Goal: Navigation & Orientation: Go to known website

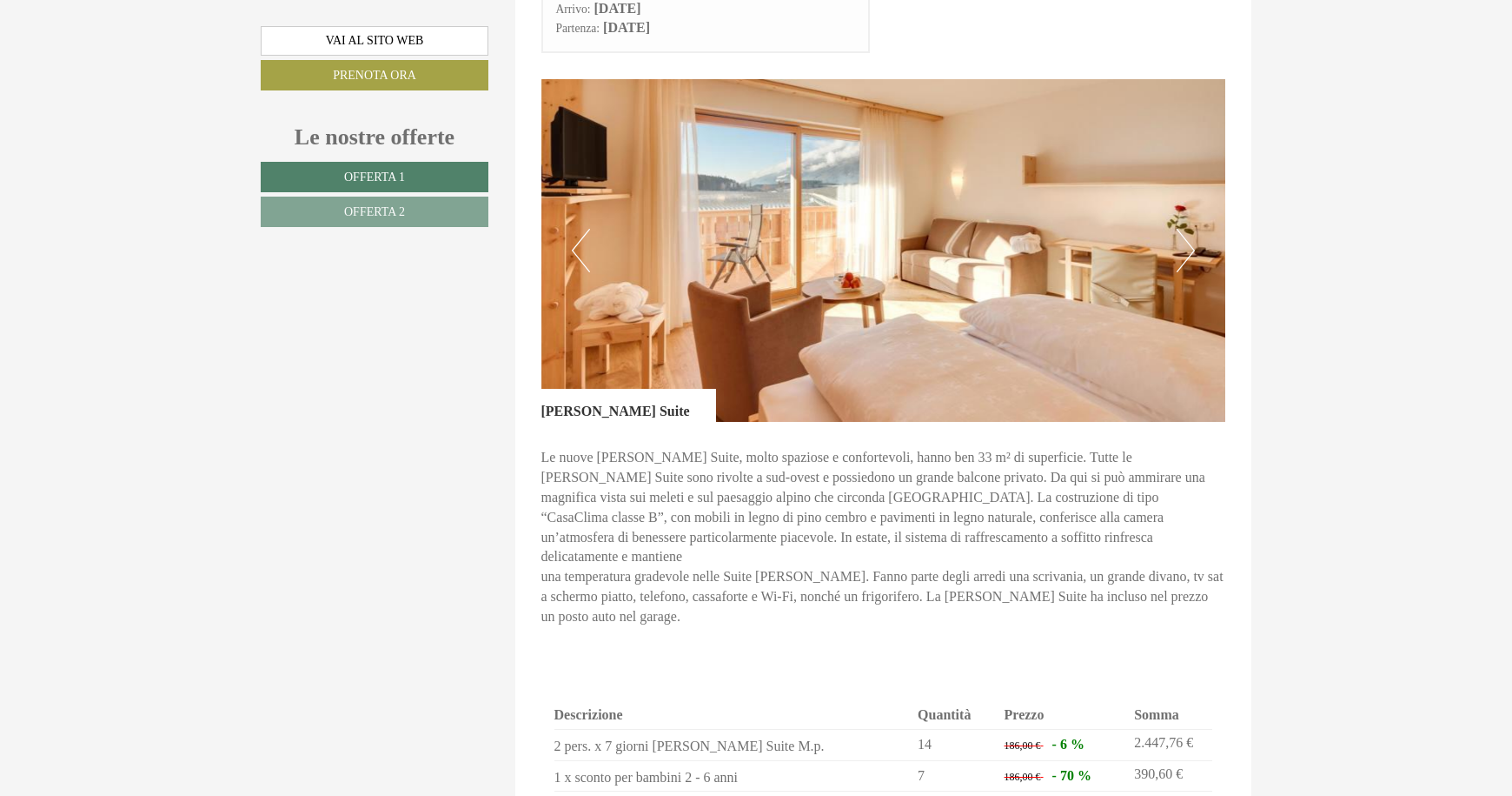
scroll to position [1042, 0]
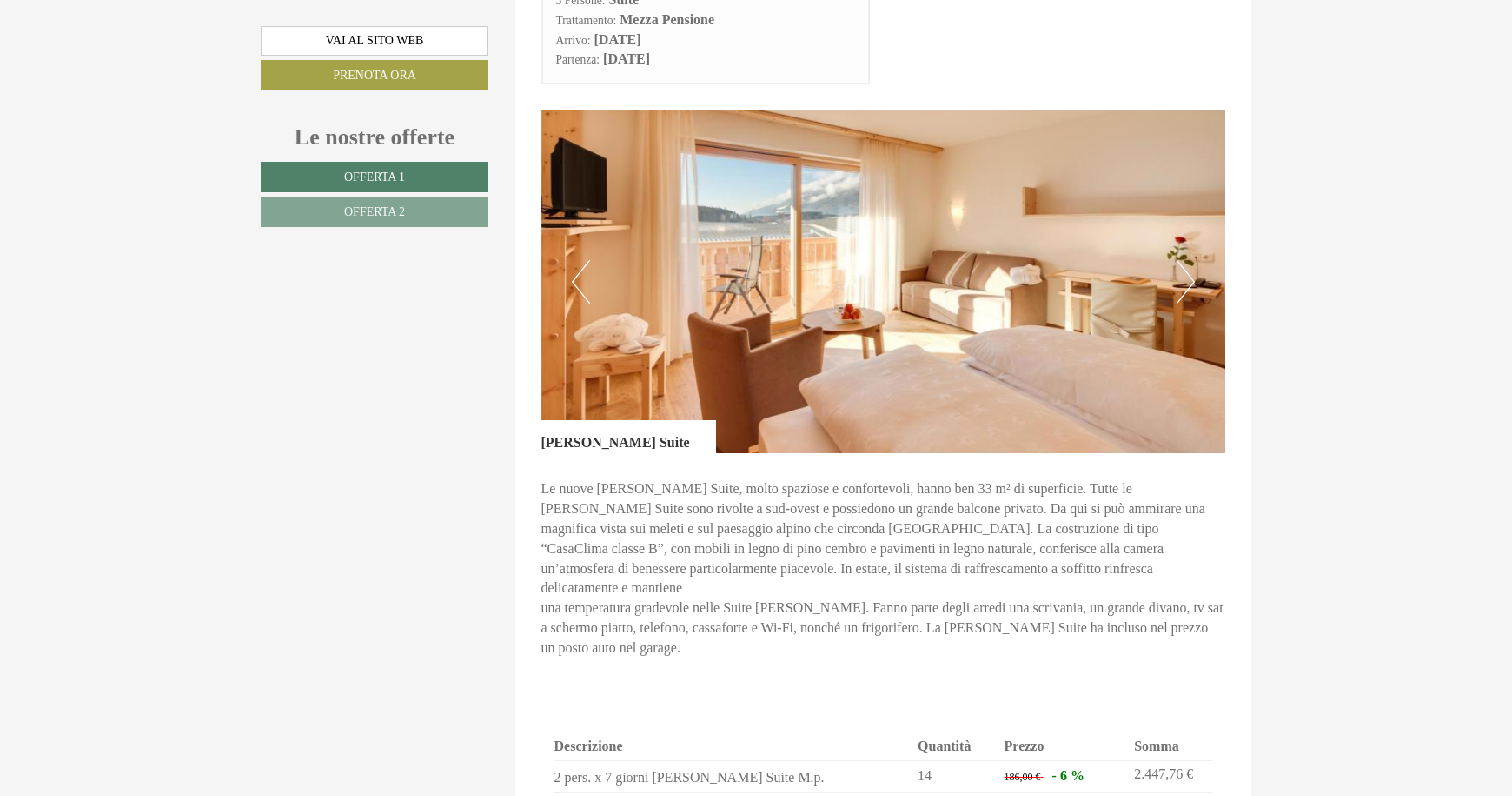
click at [1190, 290] on button "Next" at bounding box center [1185, 281] width 19 height 44
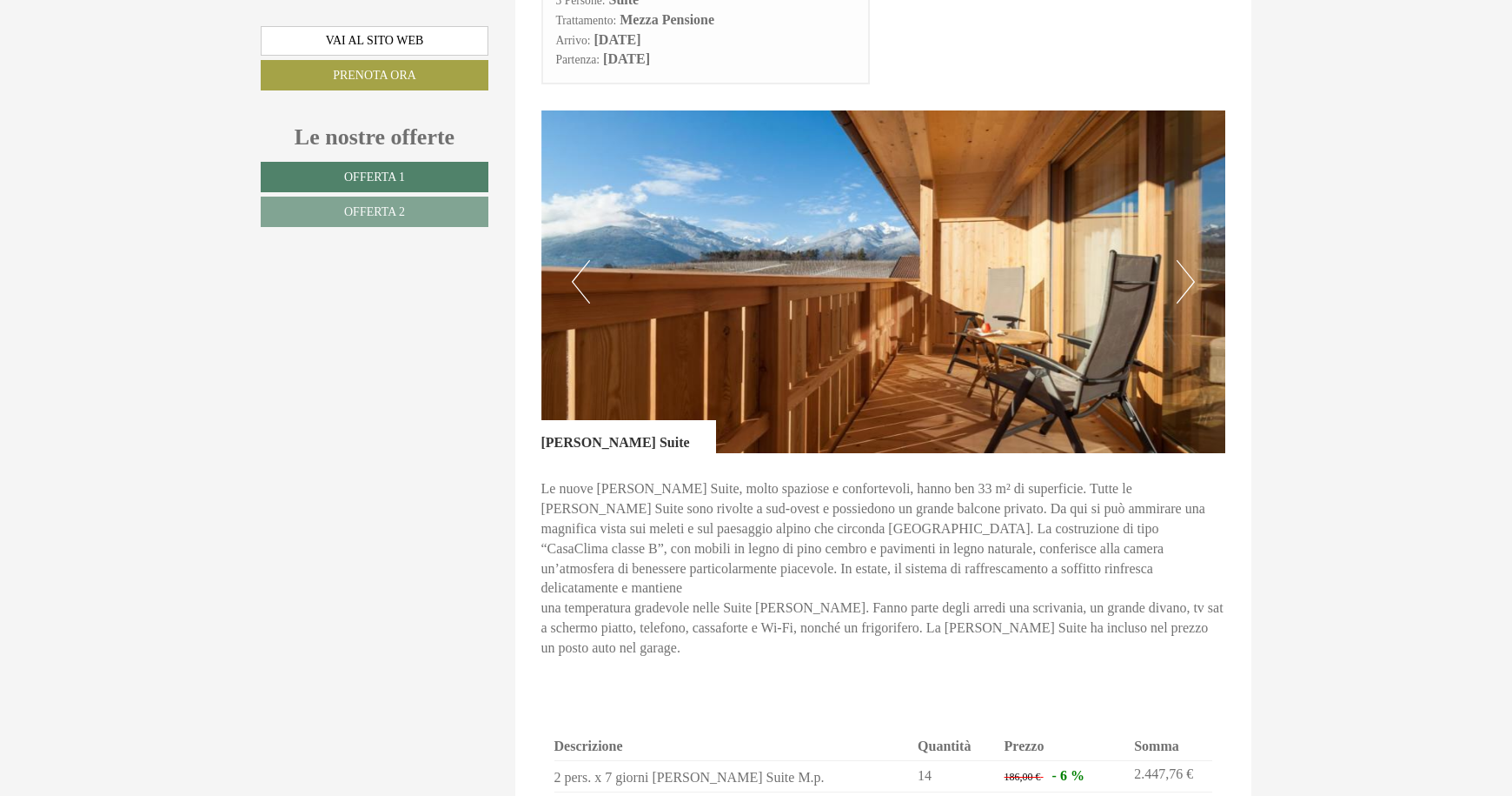
click at [1190, 290] on button "Next" at bounding box center [1185, 281] width 19 height 44
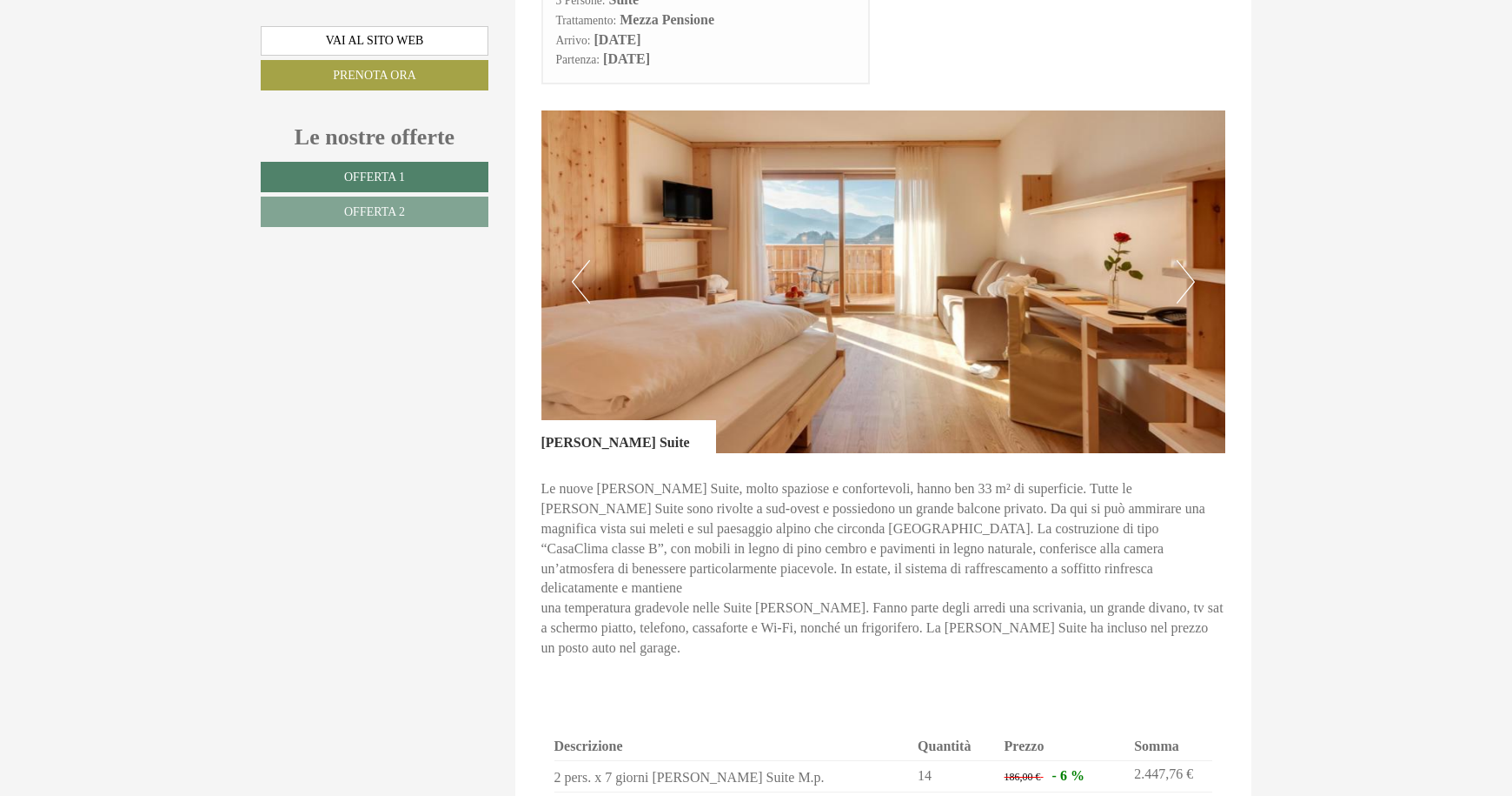
click at [1190, 290] on button "Next" at bounding box center [1185, 281] width 19 height 44
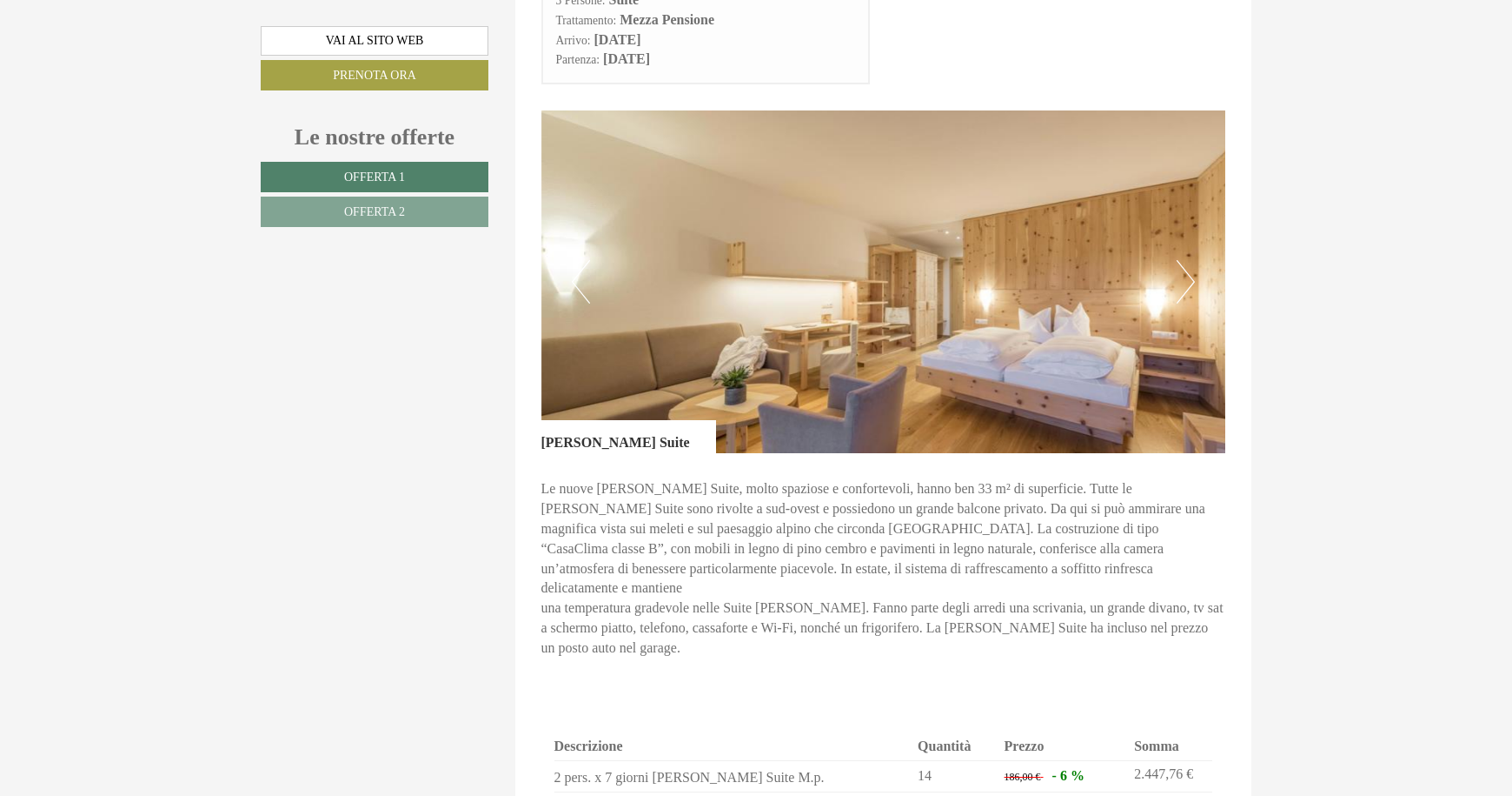
click at [1190, 289] on button "Next" at bounding box center [1185, 281] width 19 height 44
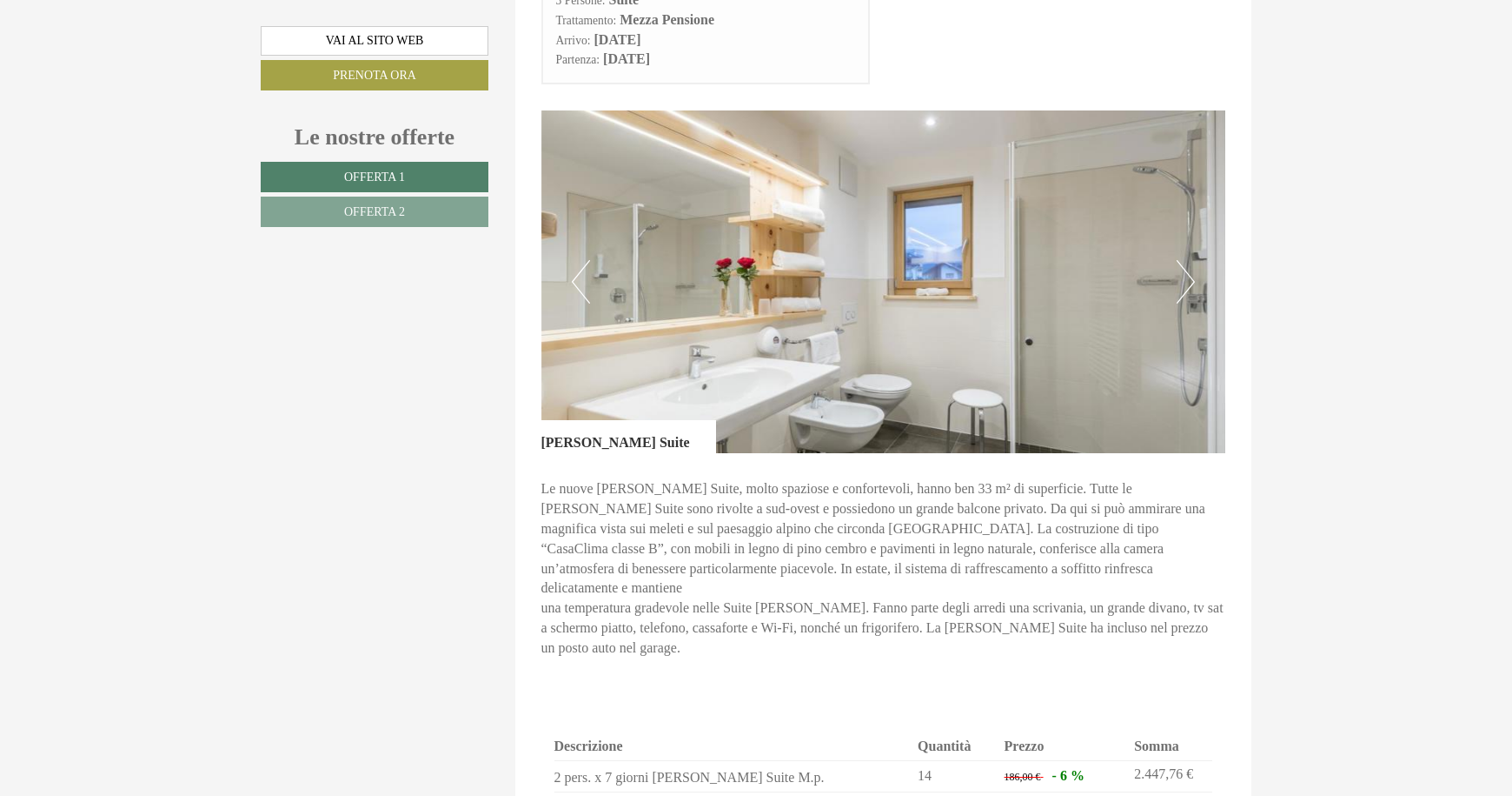
click at [1191, 289] on button "Next" at bounding box center [1185, 281] width 19 height 44
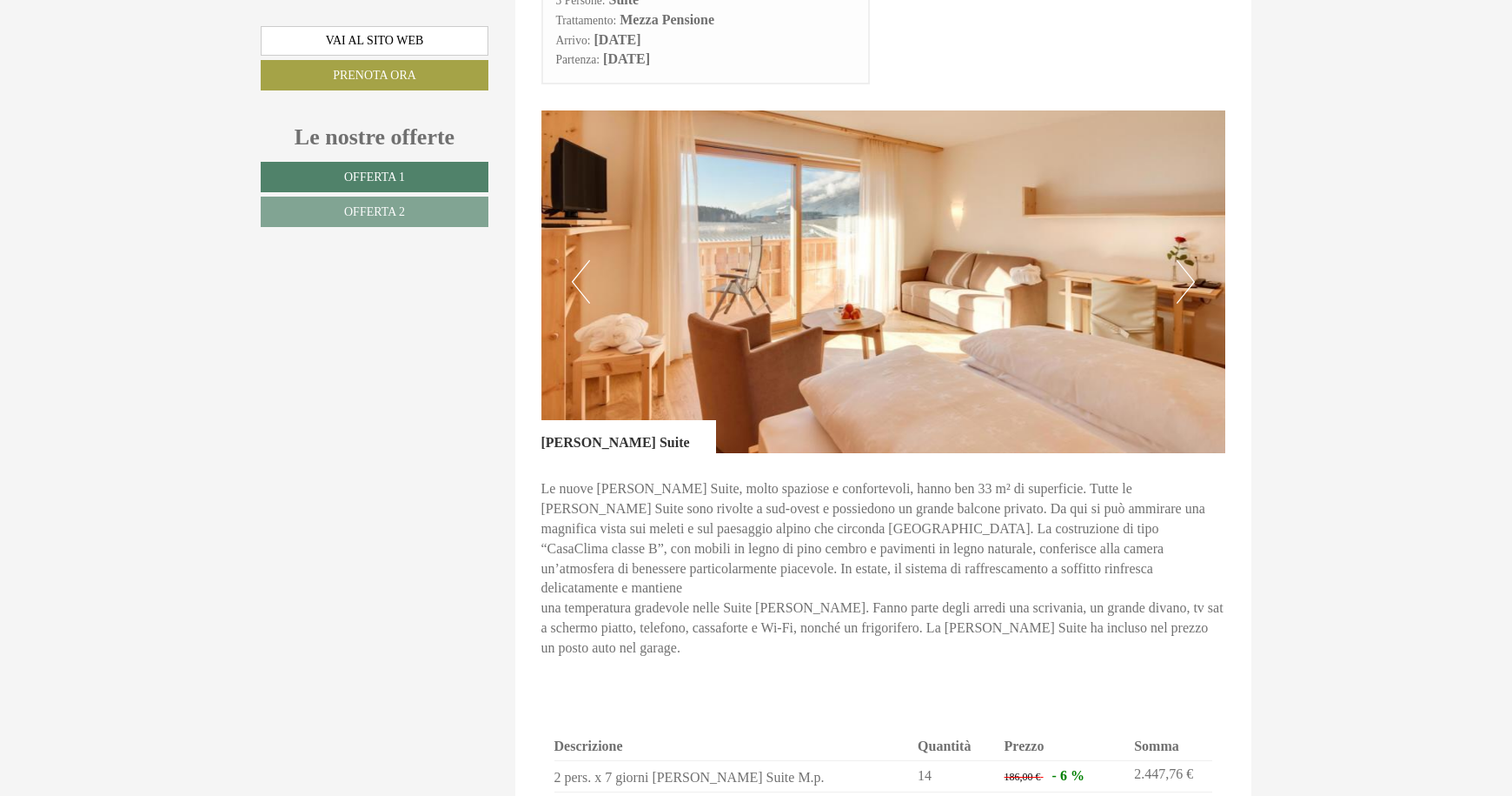
click at [1193, 288] on button "Next" at bounding box center [1185, 281] width 19 height 44
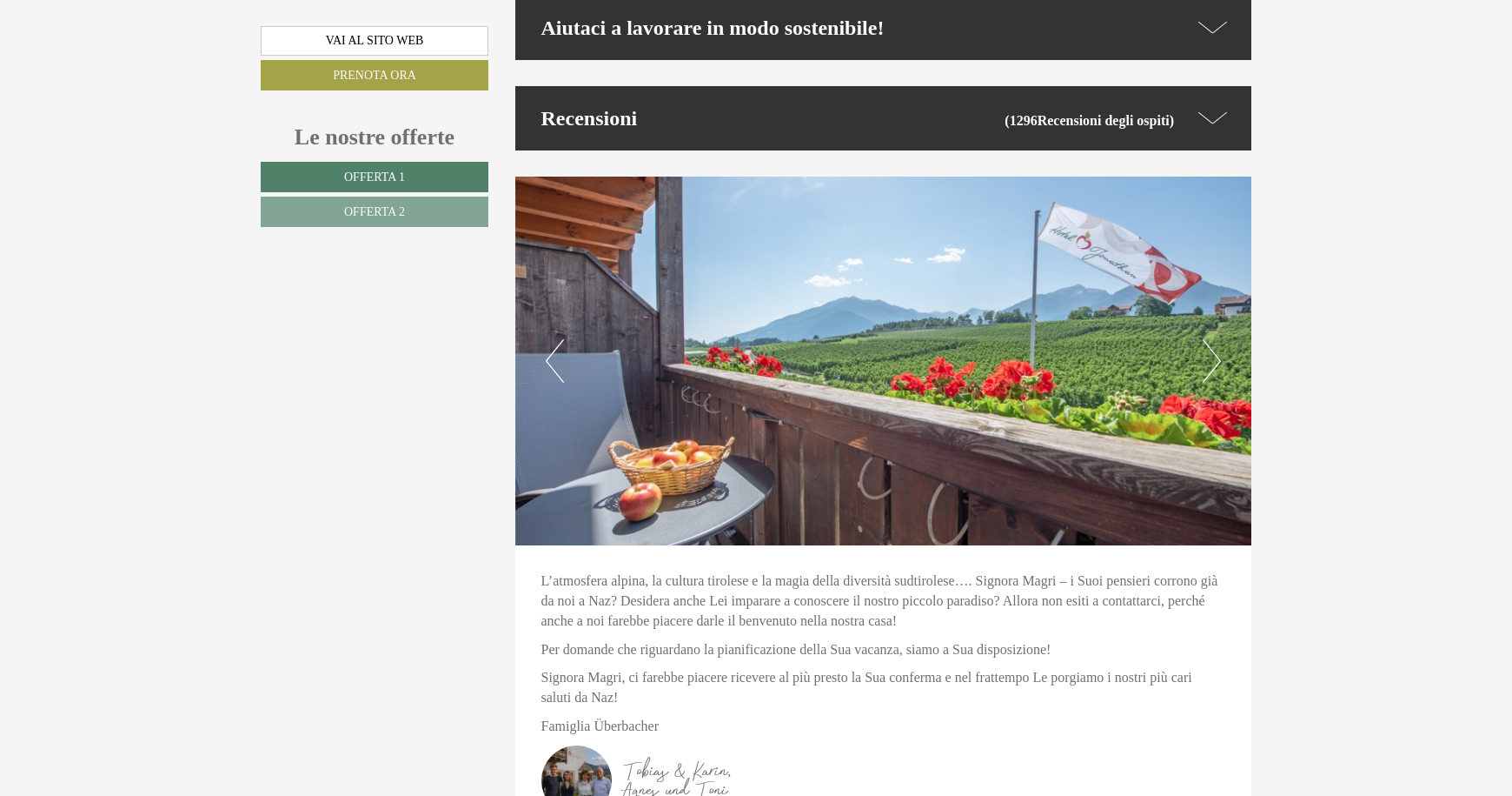
scroll to position [4971, 0]
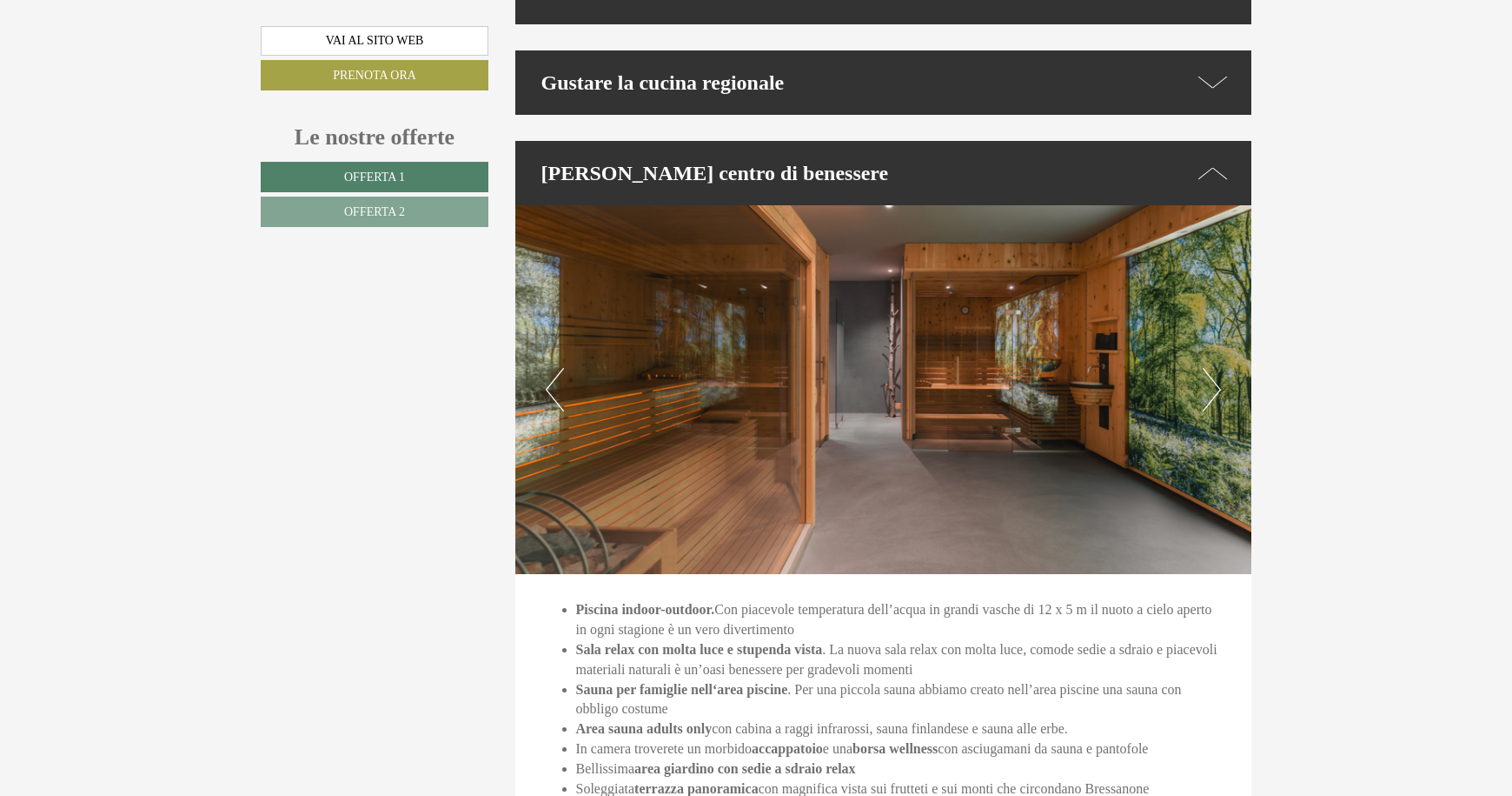
scroll to position [4087, 0]
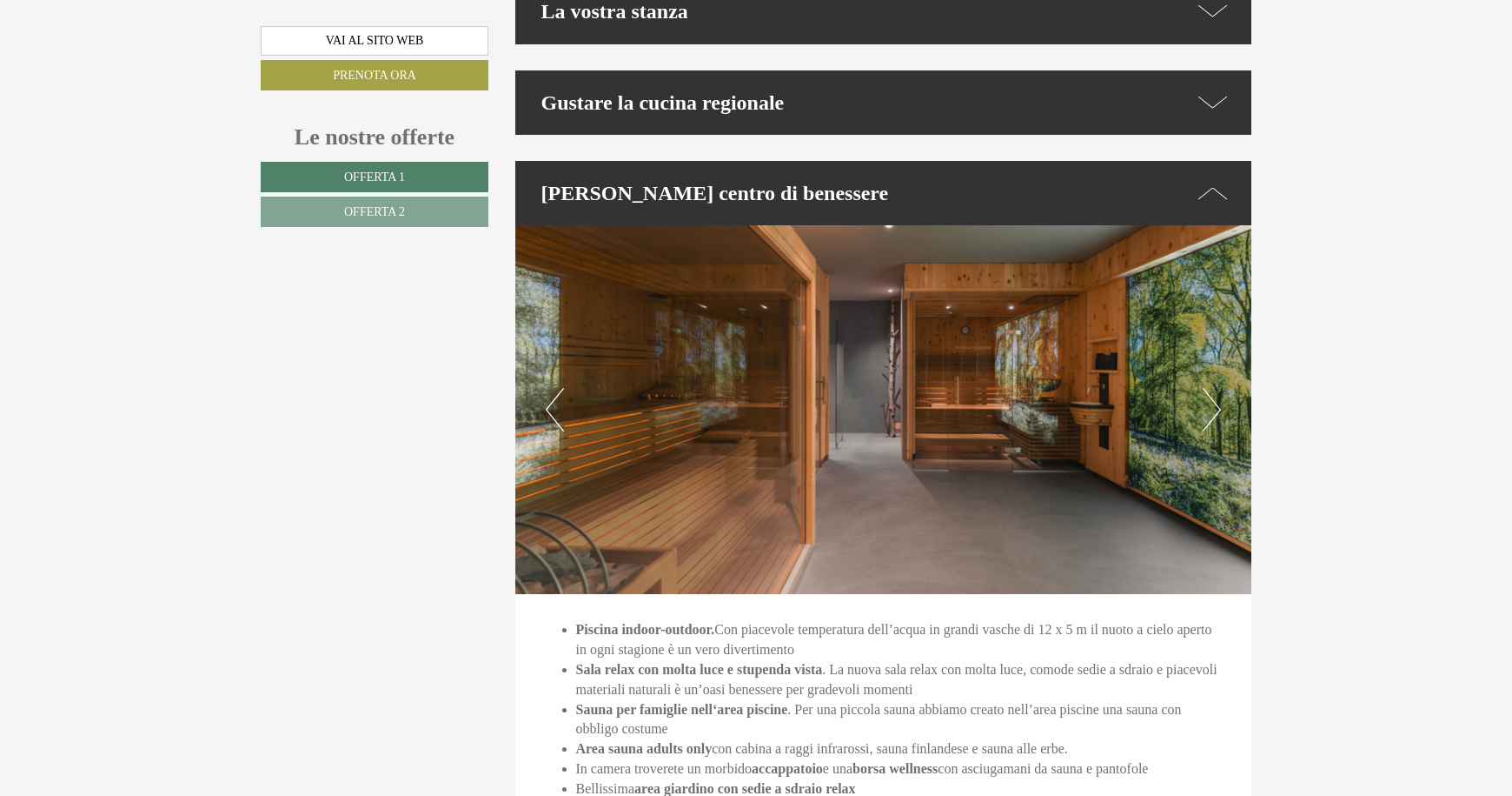
click at [1215, 394] on button "Next" at bounding box center [1212, 410] width 19 height 44
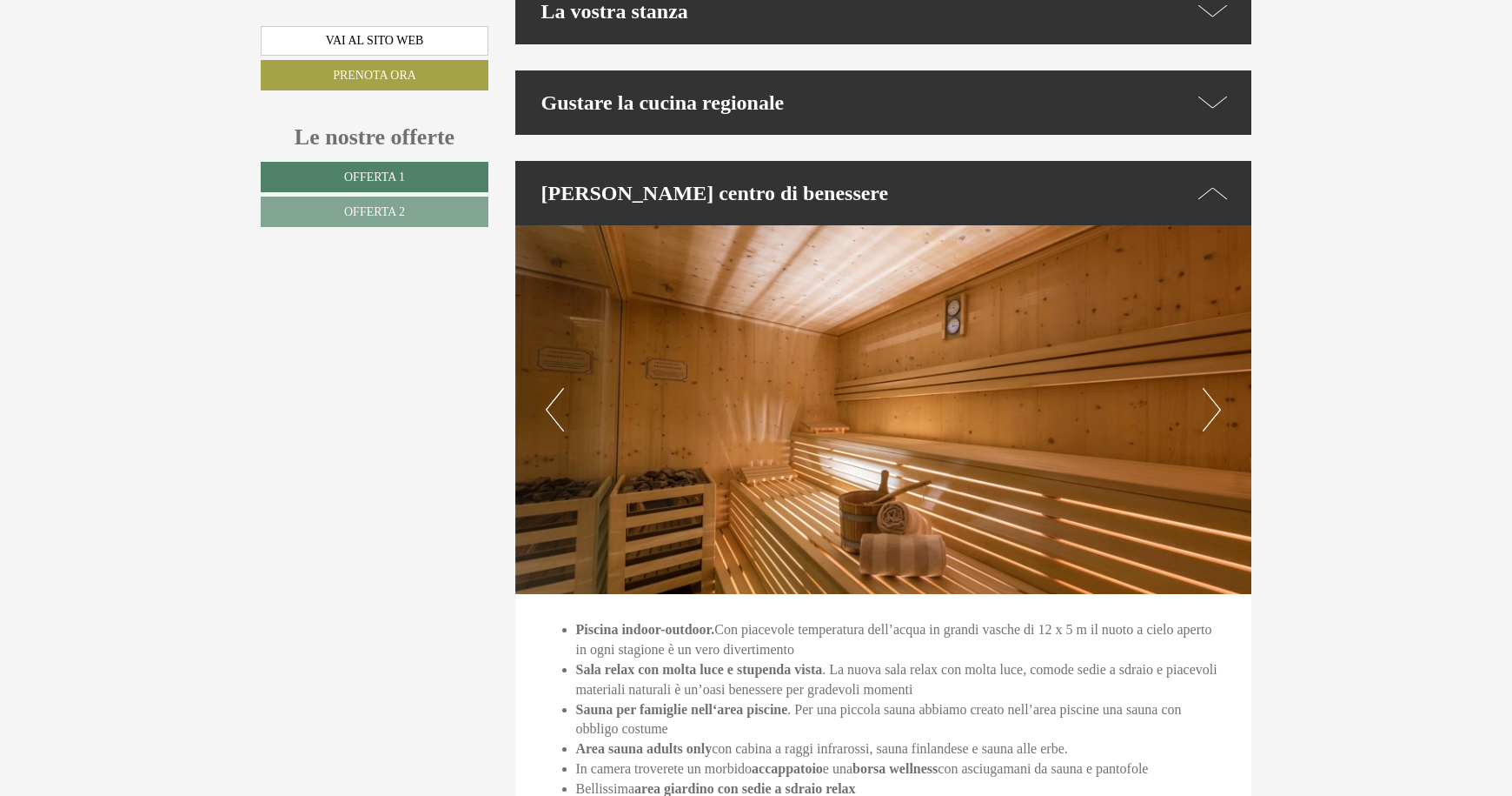
click at [1215, 394] on button "Next" at bounding box center [1212, 410] width 19 height 44
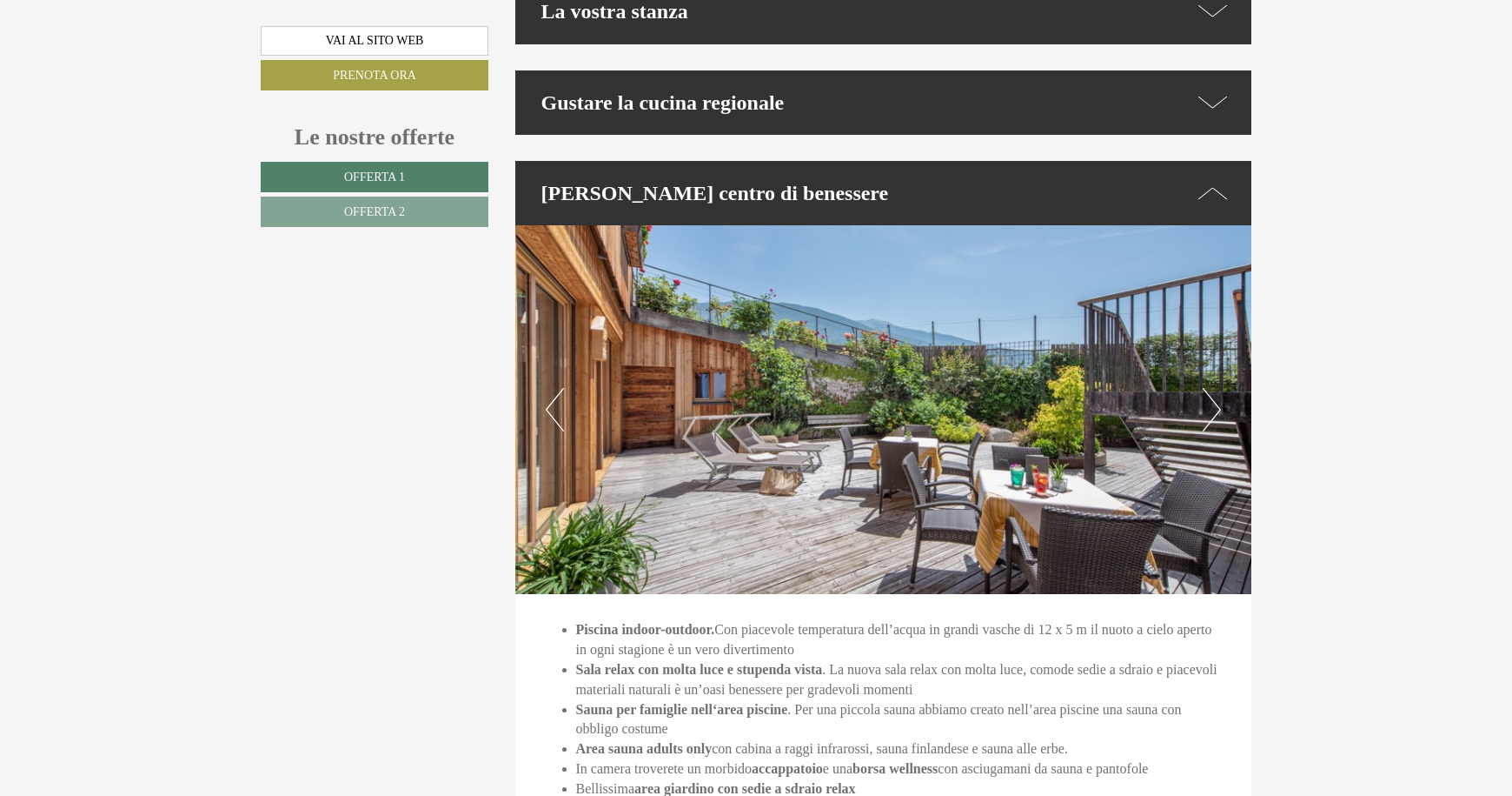
click at [1215, 393] on button "Next" at bounding box center [1212, 410] width 19 height 44
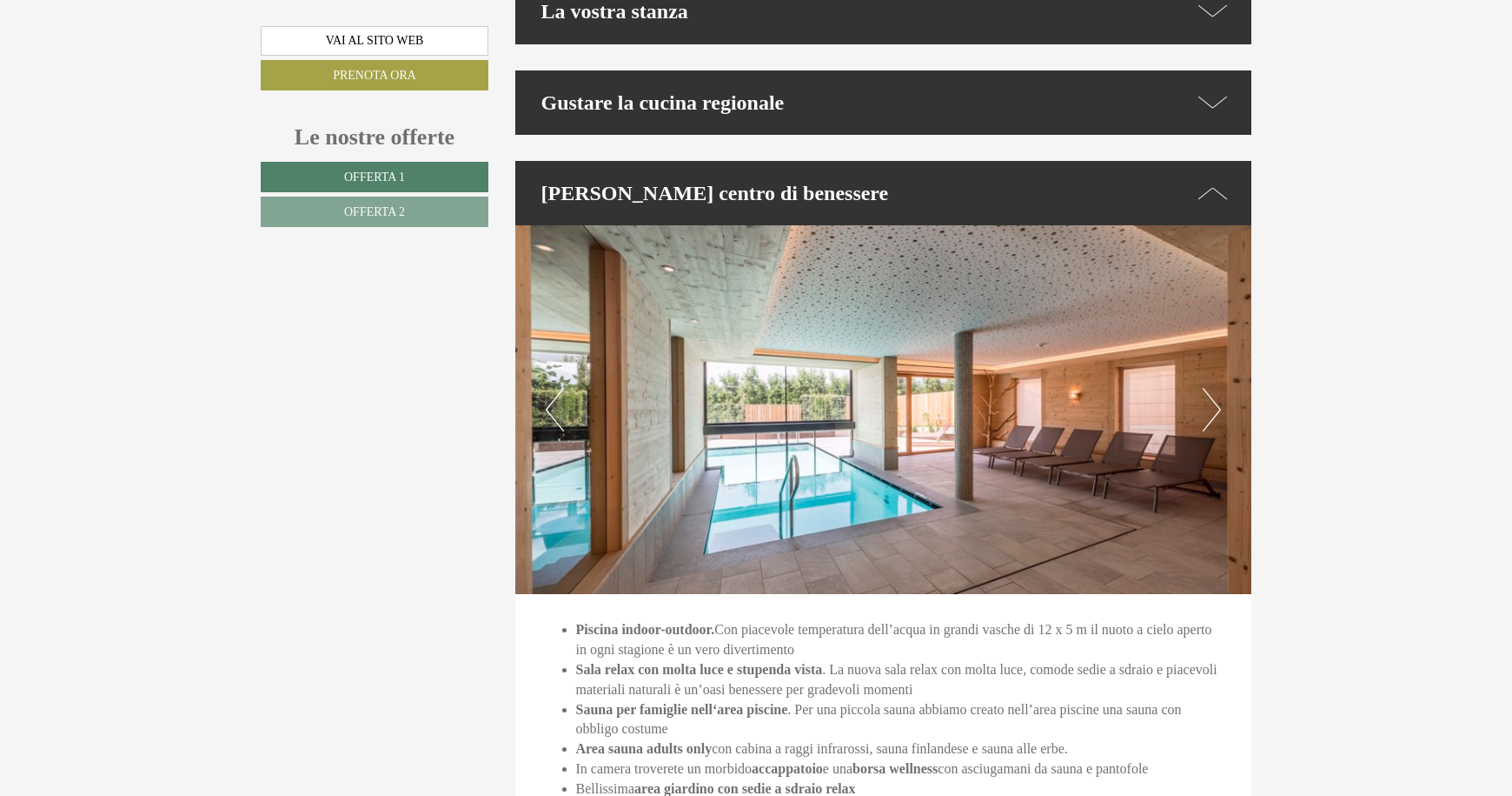
click at [1215, 393] on button "Next" at bounding box center [1212, 410] width 19 height 44
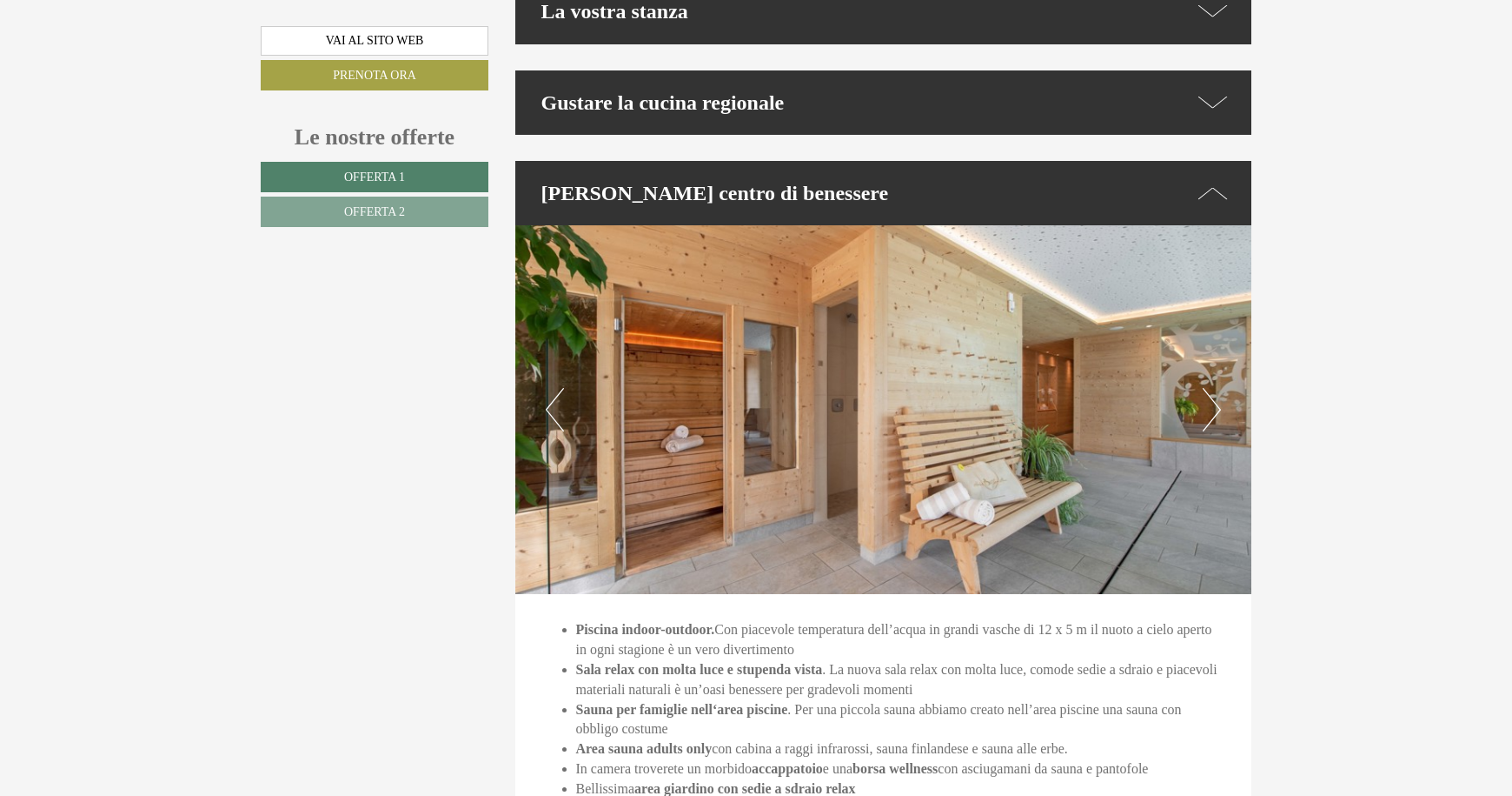
click at [1215, 393] on button "Next" at bounding box center [1212, 410] width 19 height 44
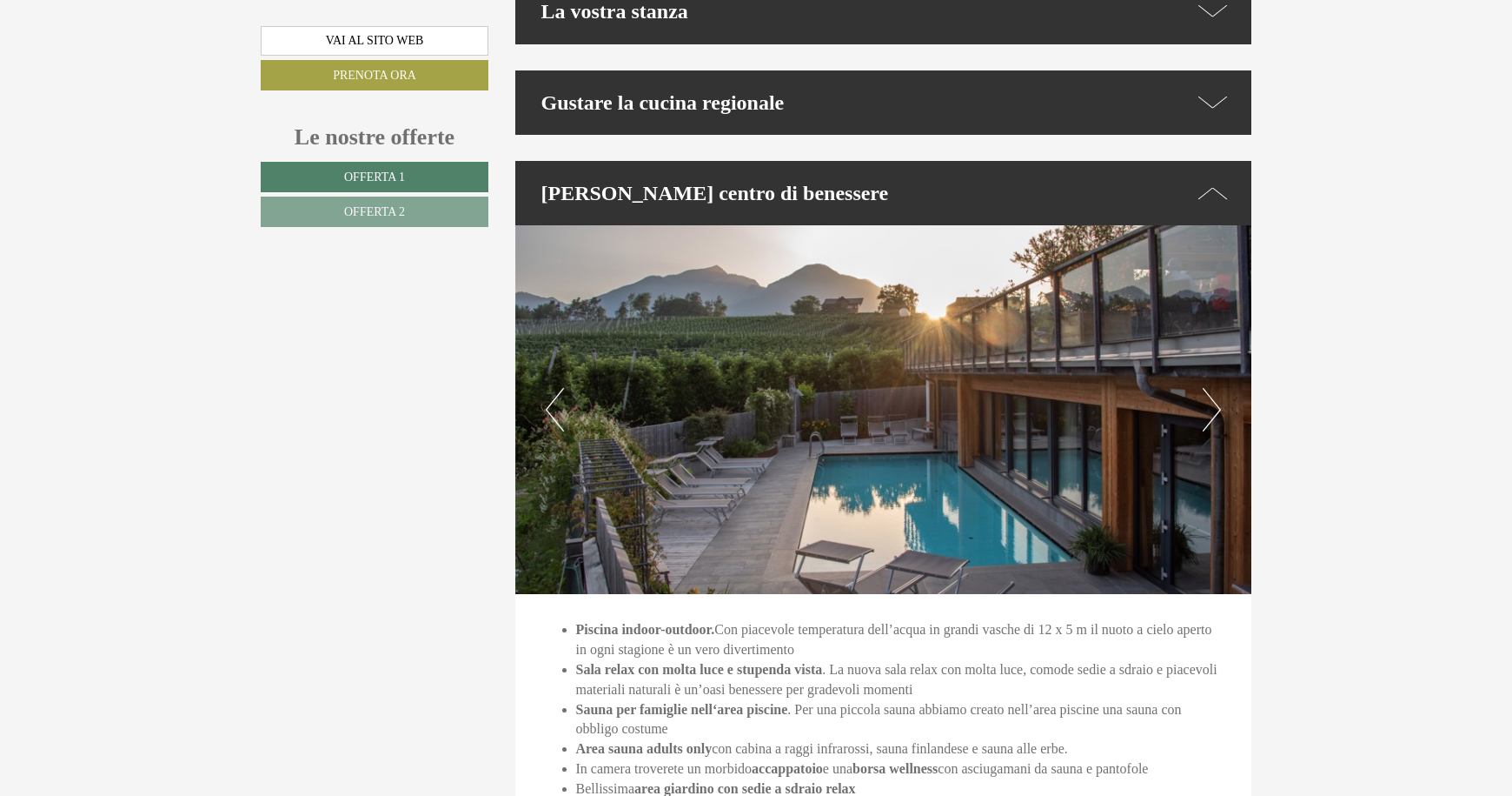
click at [1215, 393] on button "Next" at bounding box center [1212, 410] width 19 height 44
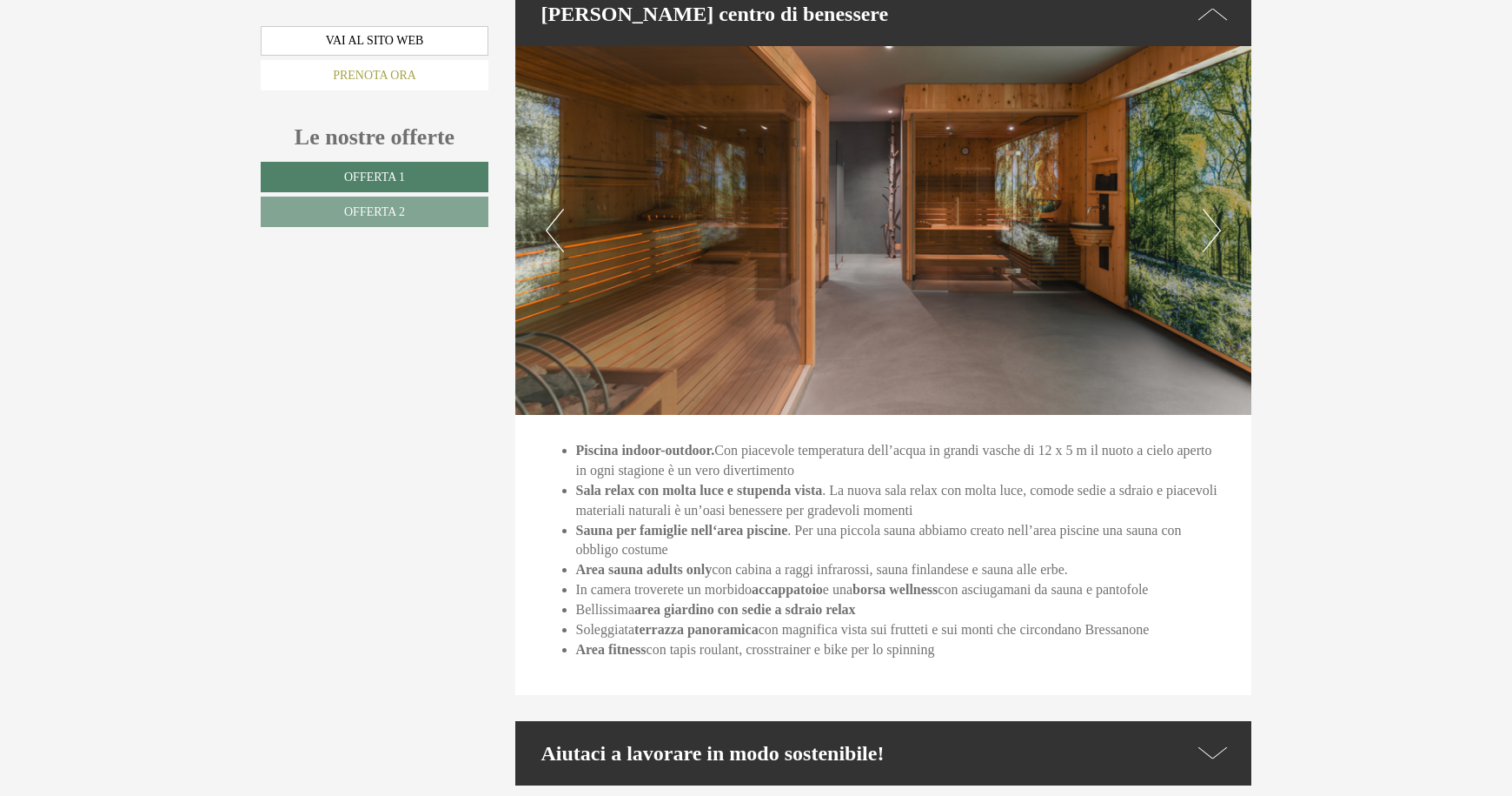
scroll to position [4260, 0]
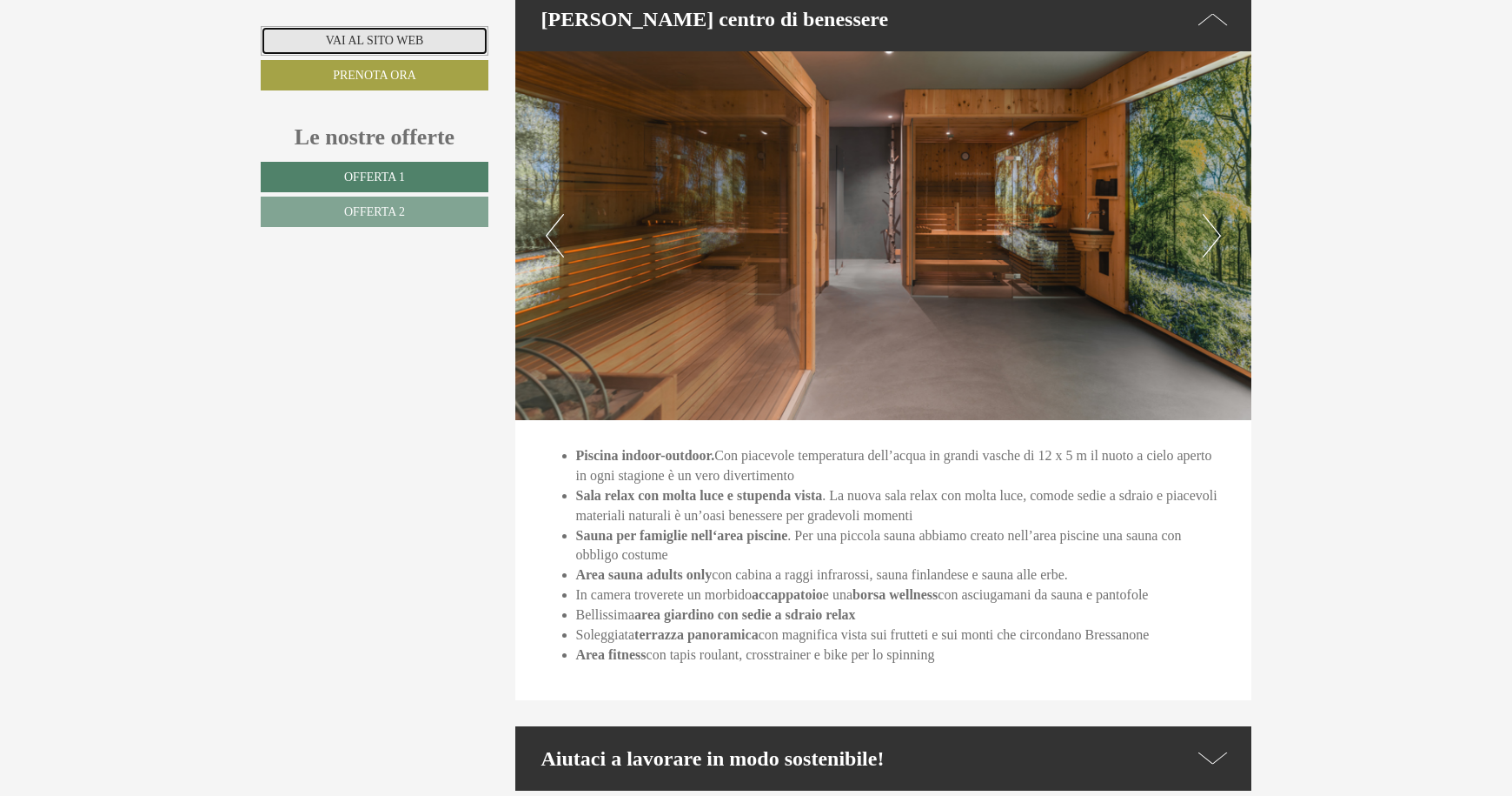
click at [330, 37] on link "Vai al sito web" at bounding box center [375, 40] width 228 height 29
